Goal: Transaction & Acquisition: Purchase product/service

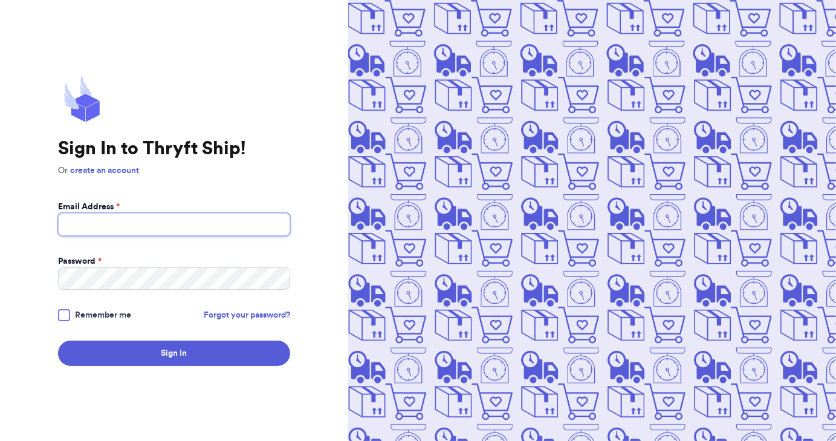
type input "[EMAIL_ADDRESS][DOMAIN_NAME]"
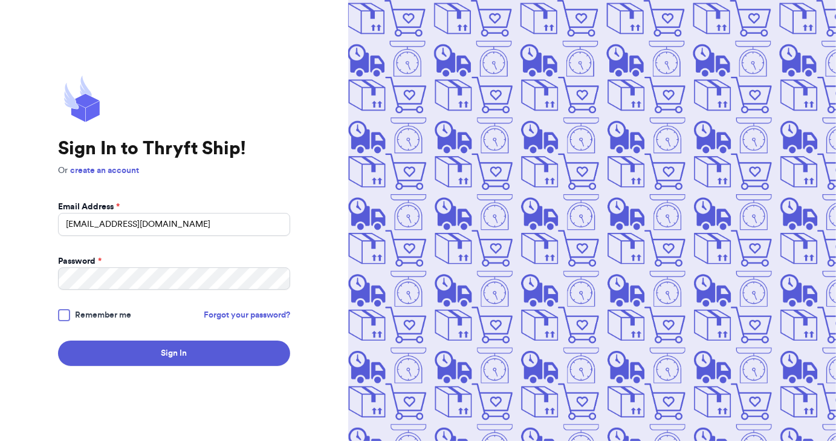
click at [62, 319] on div at bounding box center [64, 315] width 12 height 12
click at [0, 0] on input "Remember me" at bounding box center [0, 0] width 0 height 0
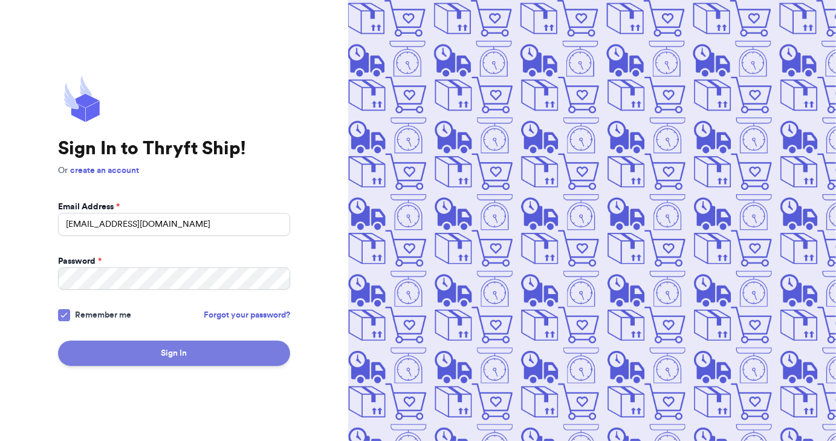
click at [185, 357] on button "Sign In" at bounding box center [174, 352] width 232 height 25
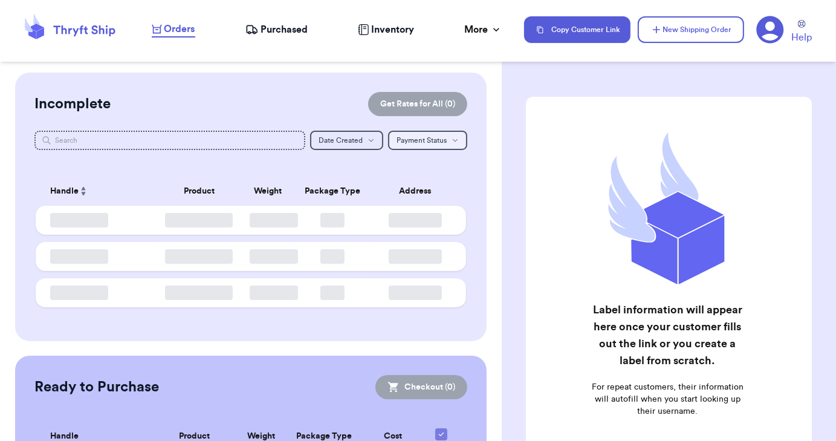
checkbox input "false"
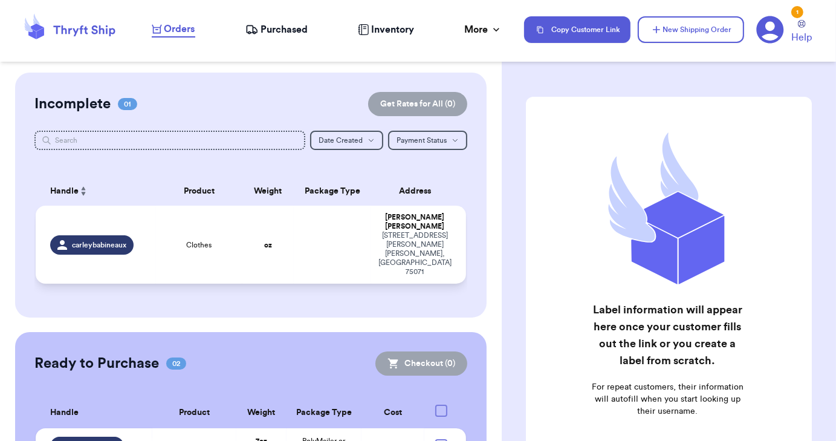
click at [90, 240] on span "carleybabineaux" at bounding box center [99, 245] width 54 height 10
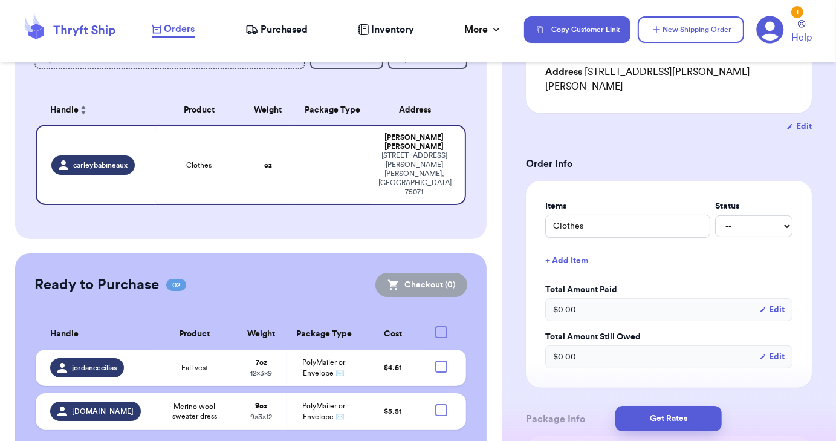
scroll to position [60, 0]
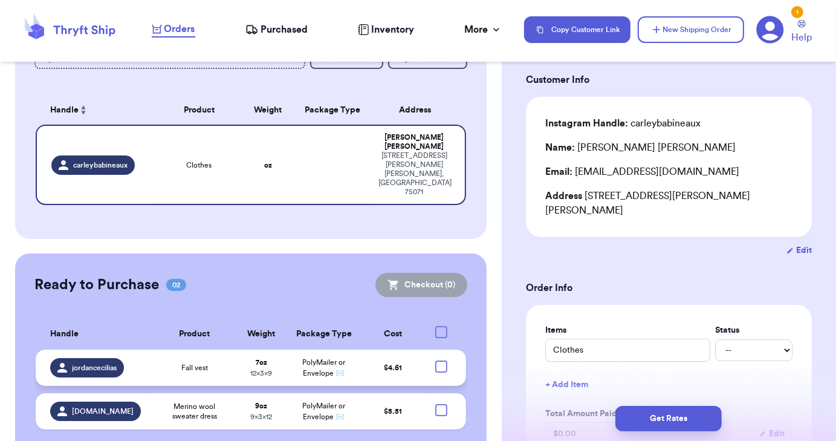
click at [438, 360] on div at bounding box center [441, 366] width 12 height 12
click at [441, 360] on input "checkbox" at bounding box center [441, 360] width 1 height 1
checkbox input "true"
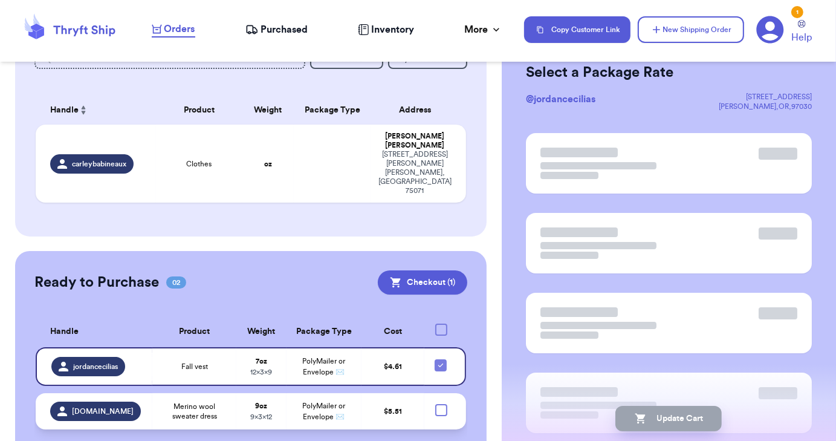
scroll to position [0, 0]
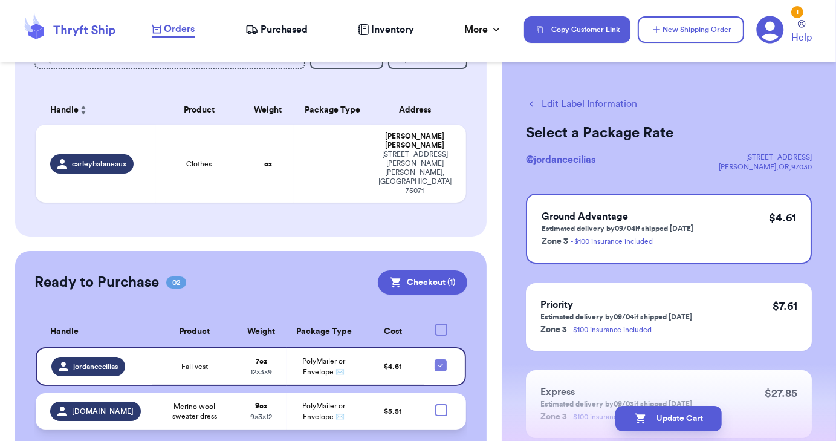
click at [435, 404] on div at bounding box center [441, 410] width 12 height 12
click at [441, 403] on input "checkbox" at bounding box center [441, 403] width 1 height 1
checkbox input "true"
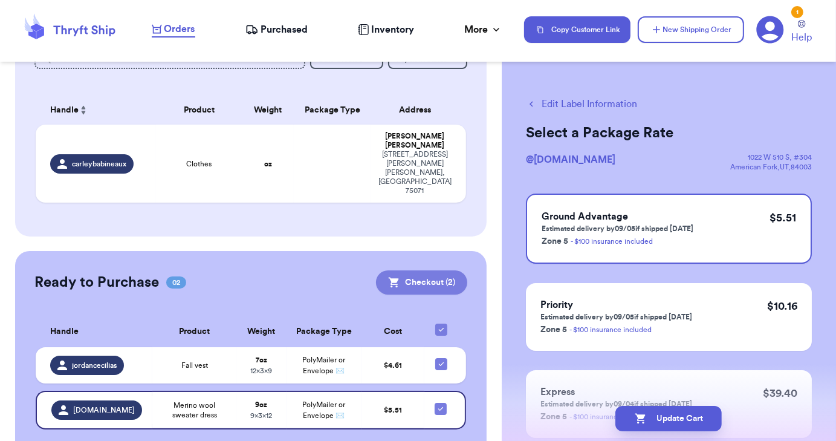
click at [426, 270] on button "Checkout ( 2 )" at bounding box center [421, 282] width 91 height 24
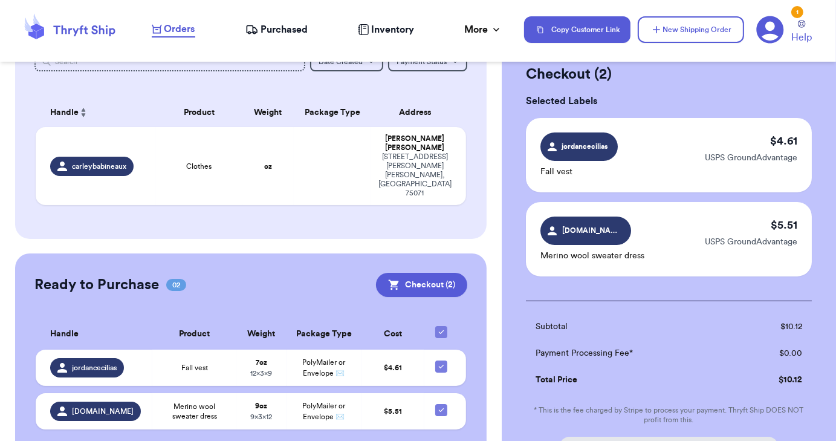
scroll to position [196, 0]
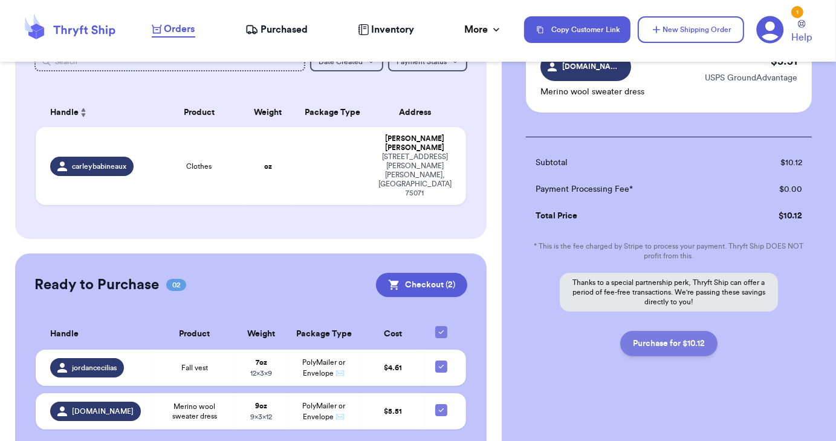
click at [663, 346] on button "Purchase for $10.12" at bounding box center [668, 343] width 97 height 25
checkbox input "false"
checkbox input "true"
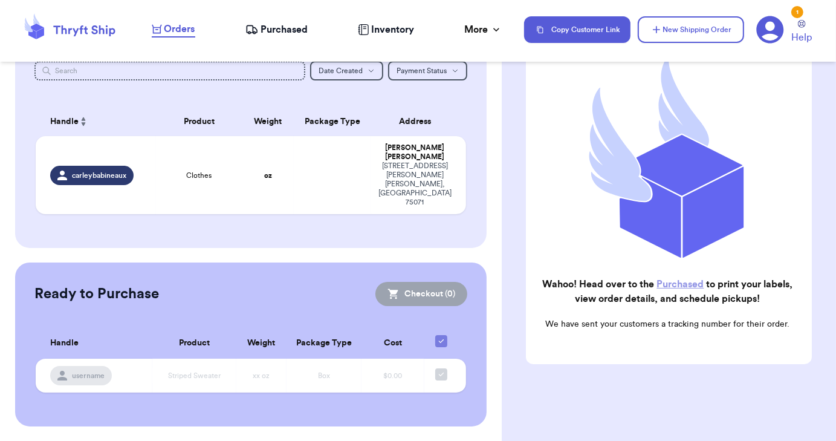
scroll to position [33, 0]
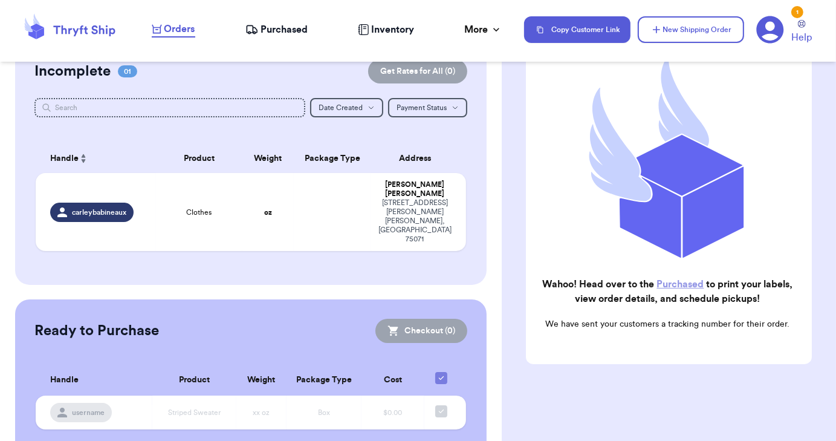
click at [276, 24] on span "Purchased" at bounding box center [284, 29] width 47 height 15
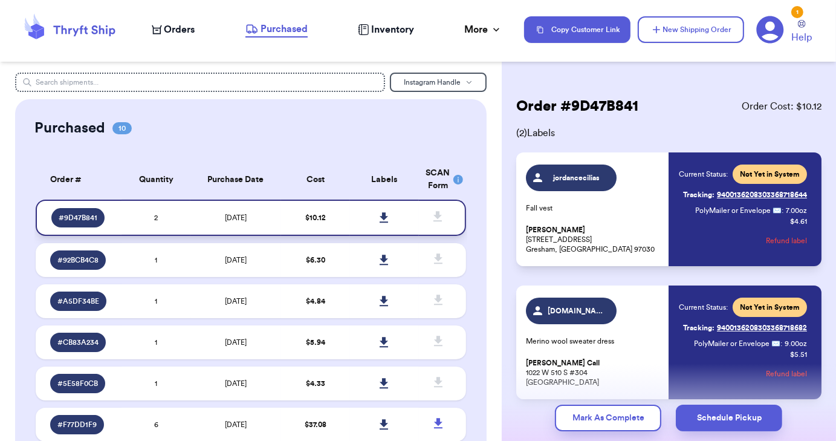
click at [380, 216] on icon at bounding box center [384, 217] width 8 height 10
